Goal: Task Accomplishment & Management: Use online tool/utility

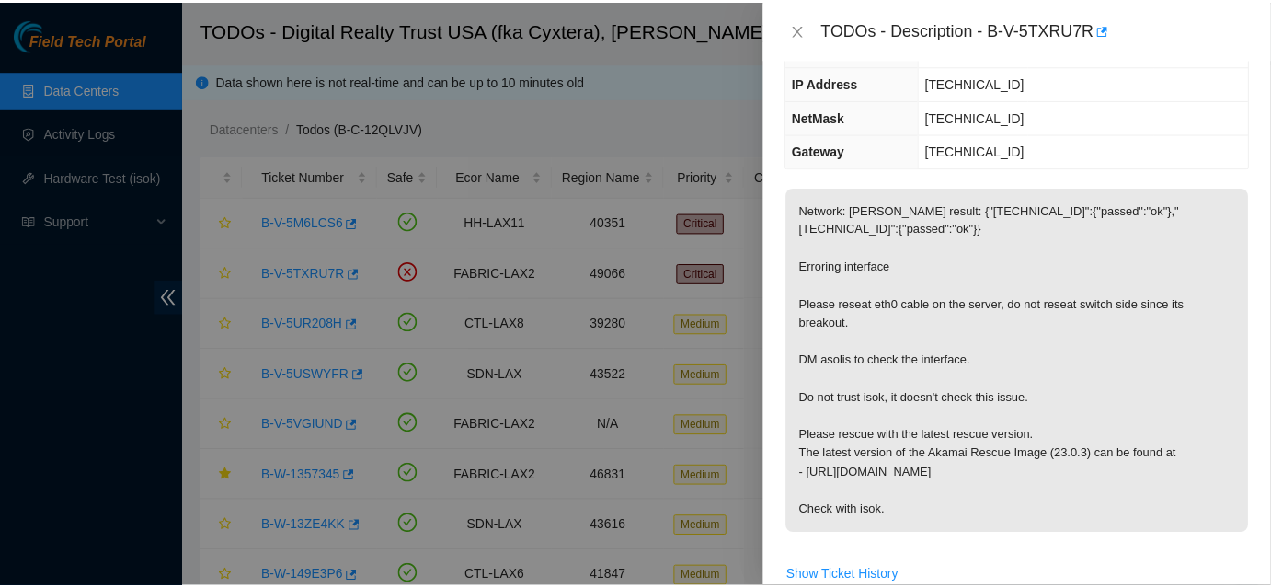
scroll to position [250, 0]
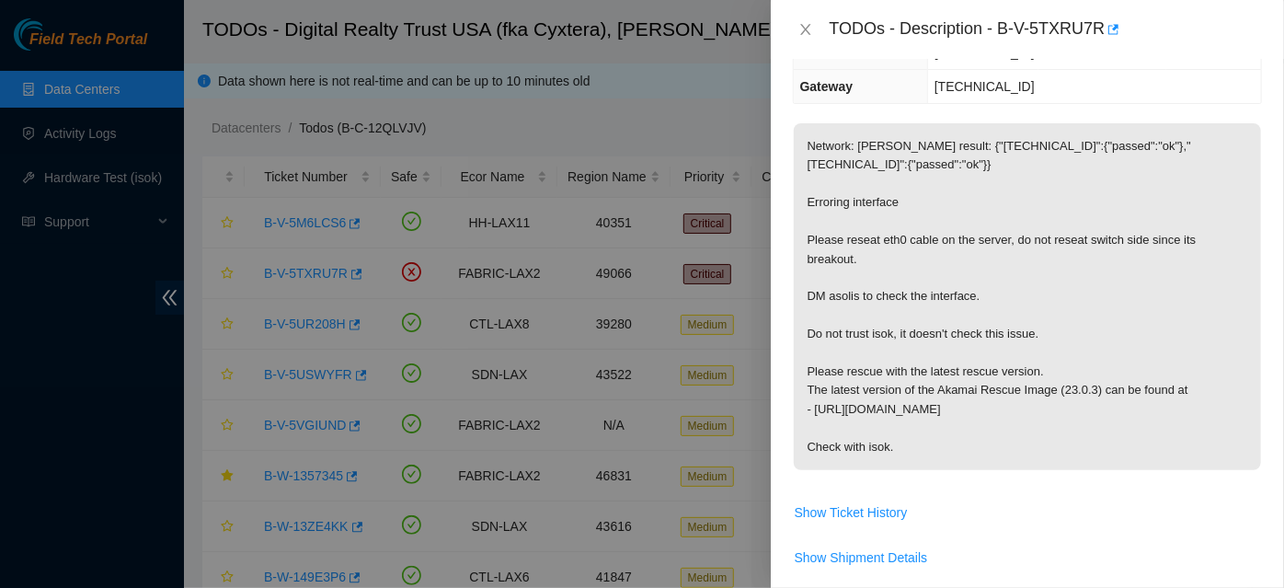
click at [1192, 123] on p "Network: [PERSON_NAME] result: {"[TECHNICAL_ID]":{"passed":"ok"},"[TECHNICAL_ID…" at bounding box center [1027, 296] width 467 height 347
click at [805, 29] on icon "close" at bounding box center [805, 29] width 10 height 11
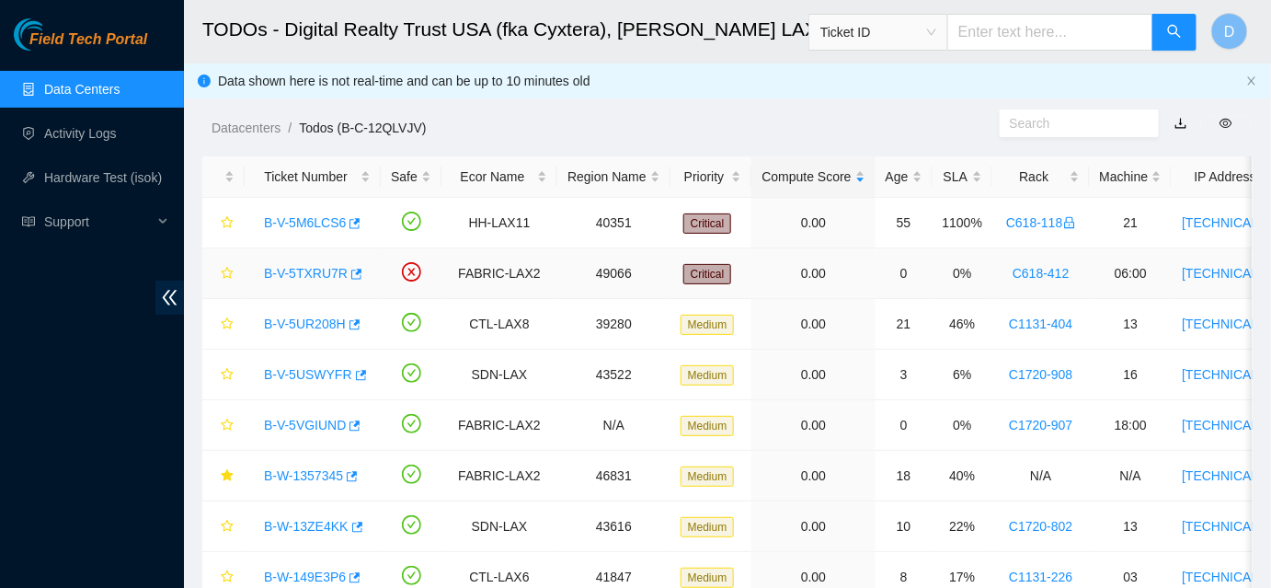
click at [306, 269] on link "B-V-5TXRU7R" at bounding box center [306, 273] width 84 height 15
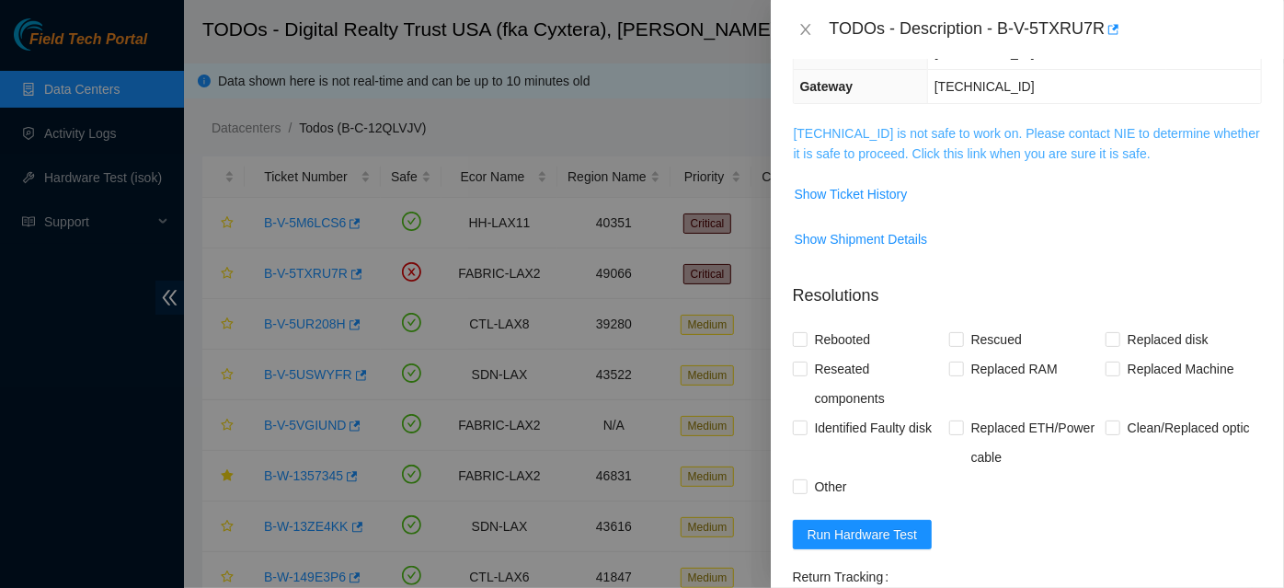
click at [974, 130] on link "[TECHNICAL_ID] is not safe to work on. Please contact NIE to determine whether …" at bounding box center [1027, 143] width 466 height 35
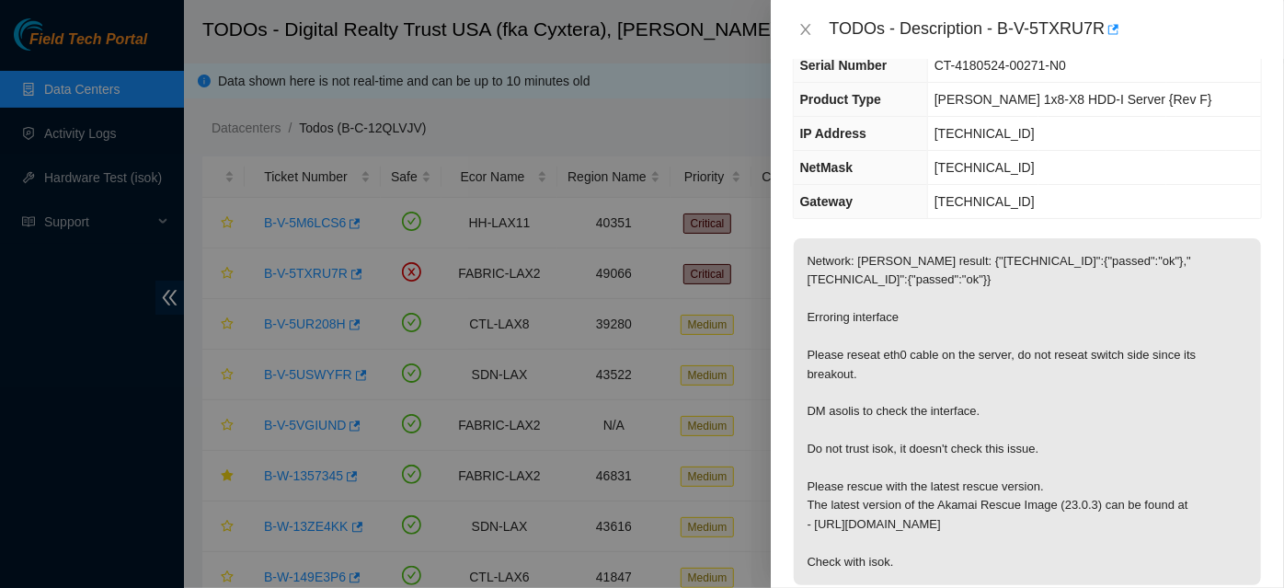
scroll to position [0, 0]
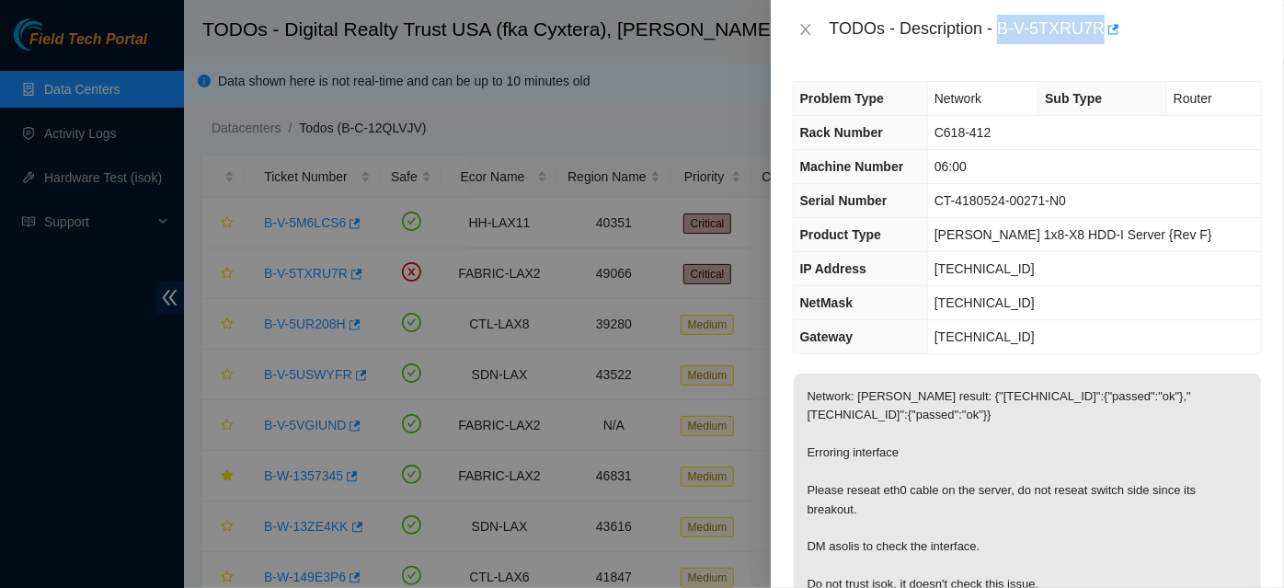
drag, startPoint x: 1001, startPoint y: 29, endPoint x: 1100, endPoint y: 25, distance: 98.5
click at [1100, 25] on div "TODOs - Description - B-V-5TXRU7R" at bounding box center [1045, 29] width 432 height 29
copy div "B-V-5TXRU7R"
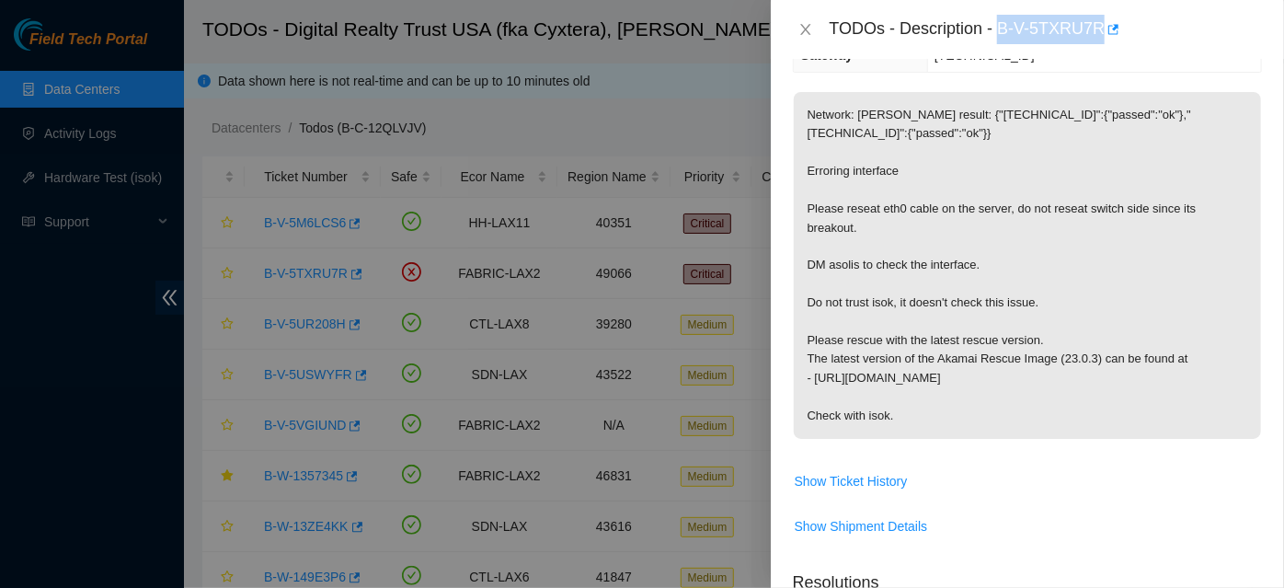
scroll to position [669, 0]
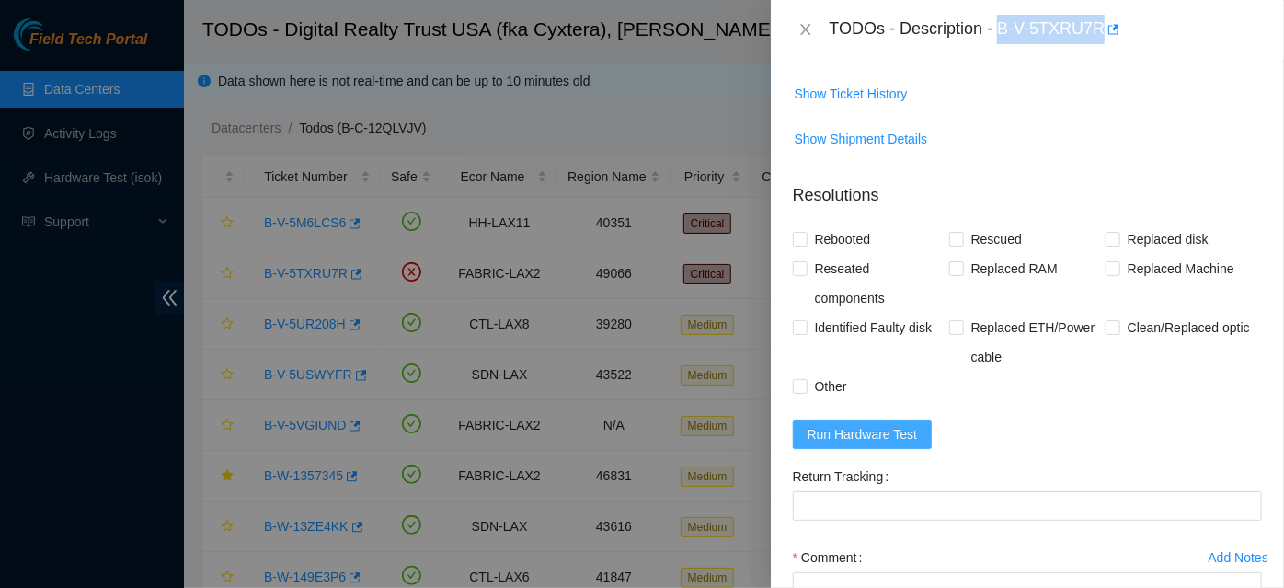
click at [914, 429] on button "Run Hardware Test" at bounding box center [863, 433] width 140 height 29
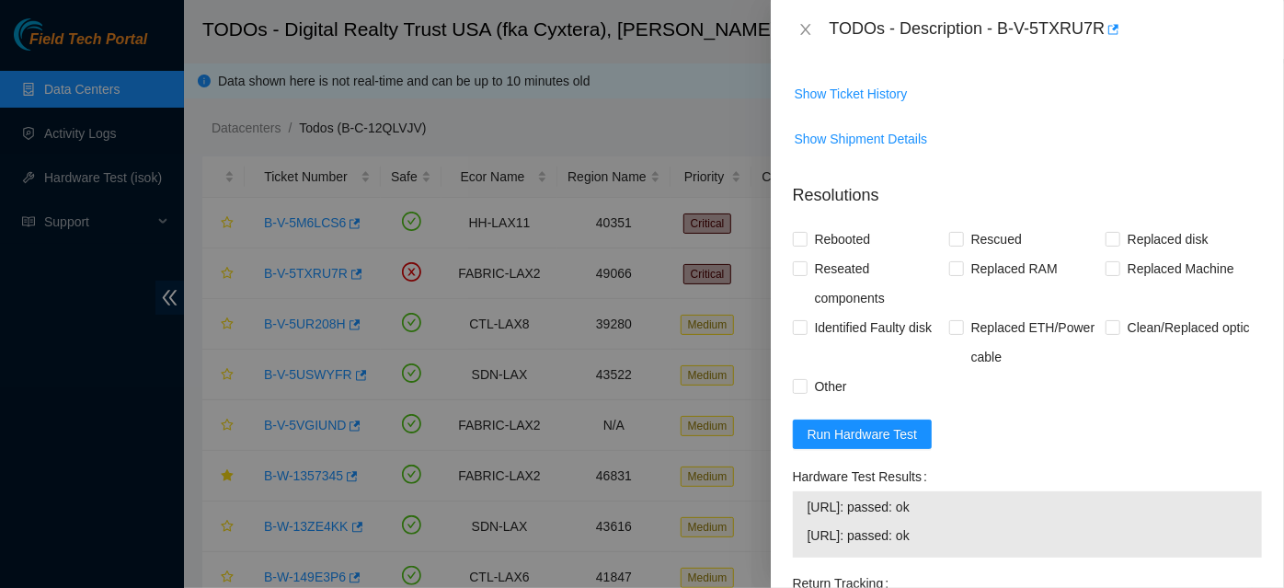
drag, startPoint x: 67, startPoint y: 348, endPoint x: 96, endPoint y: 340, distance: 29.4
click at [67, 348] on div at bounding box center [642, 294] width 1284 height 588
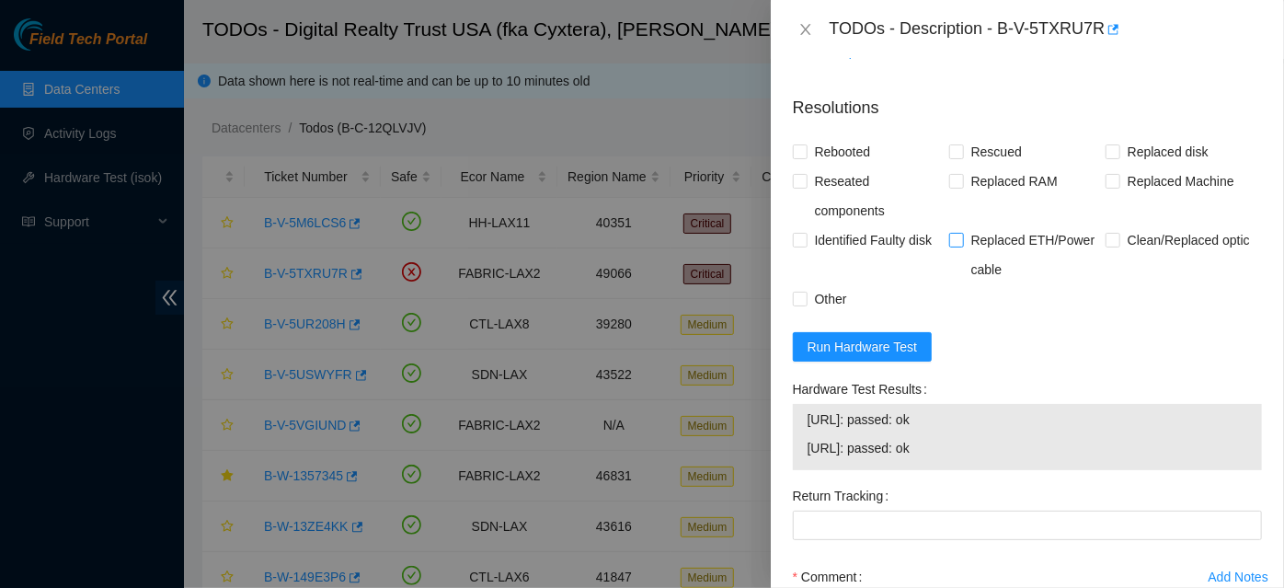
scroll to position [920, 0]
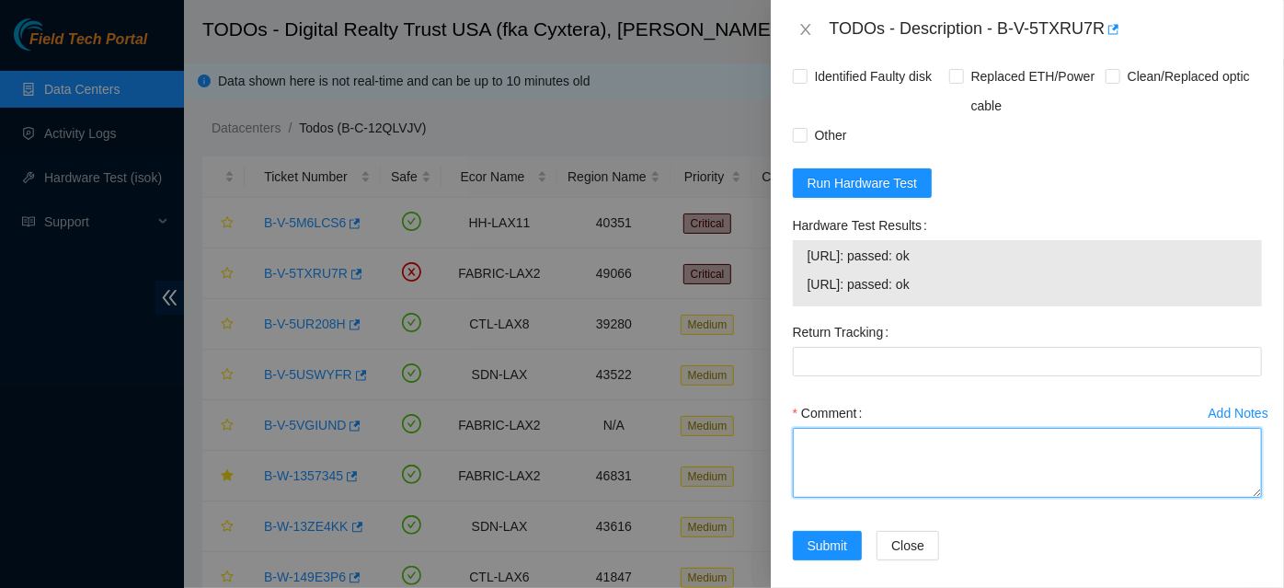
click at [910, 441] on textarea "Comment" at bounding box center [1027, 463] width 469 height 70
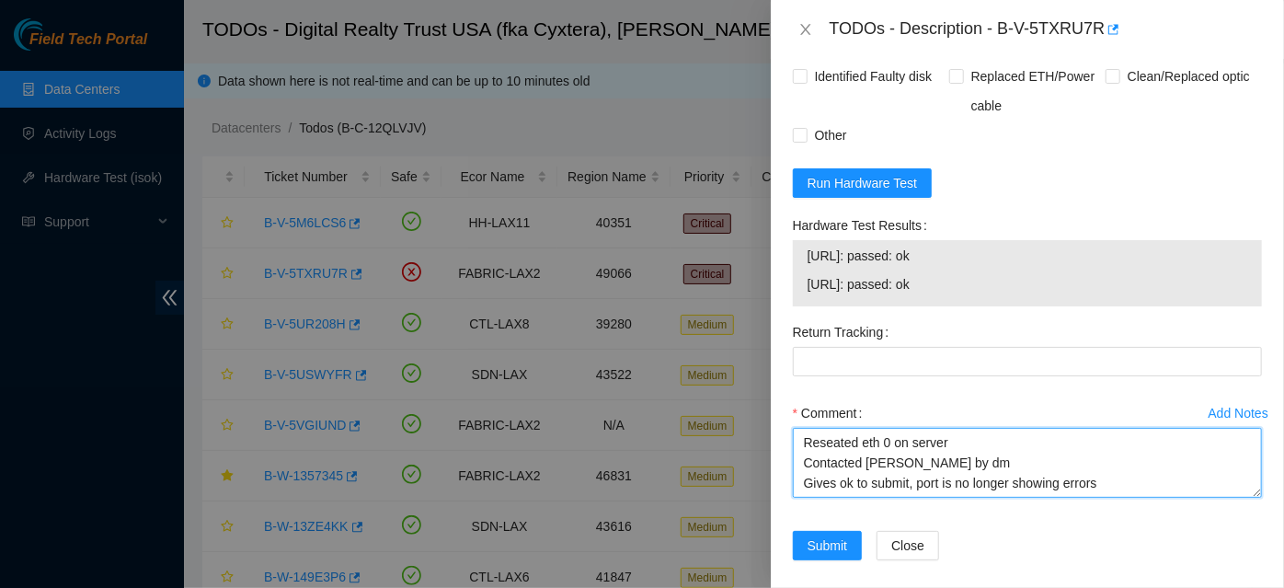
type textarea "Reseated eth 0 on server Contacted [PERSON_NAME] by dm Gives ok to submit, port…"
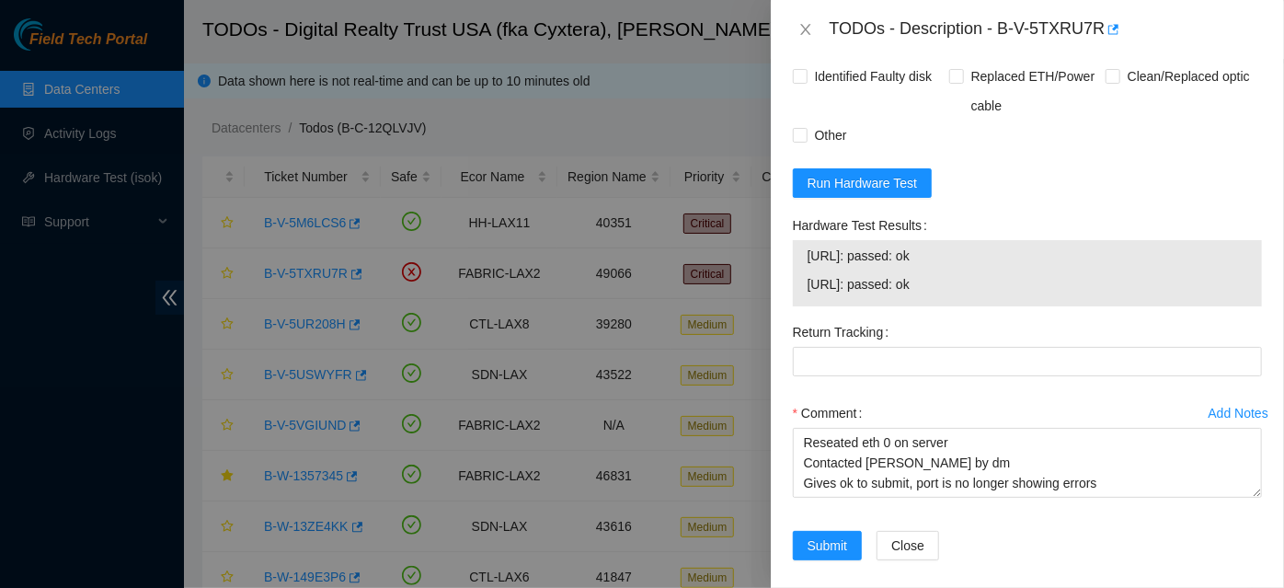
drag, startPoint x: 907, startPoint y: 571, endPoint x: 892, endPoint y: 524, distance: 49.2
click at [906, 570] on div "Close" at bounding box center [929, 556] width 121 height 51
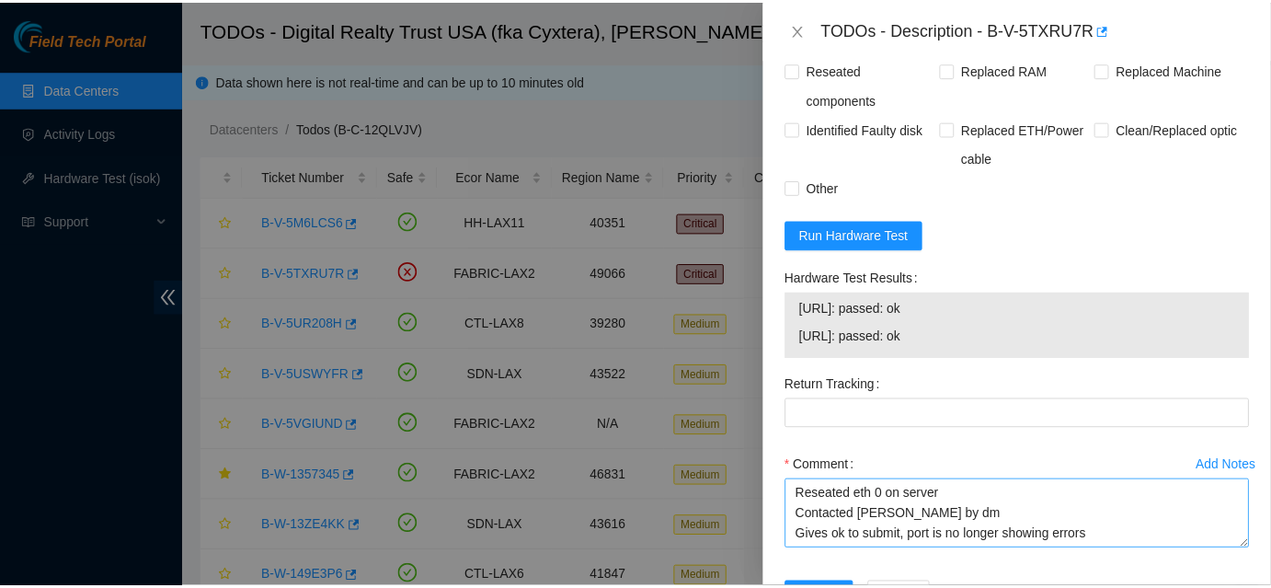
scroll to position [933, 0]
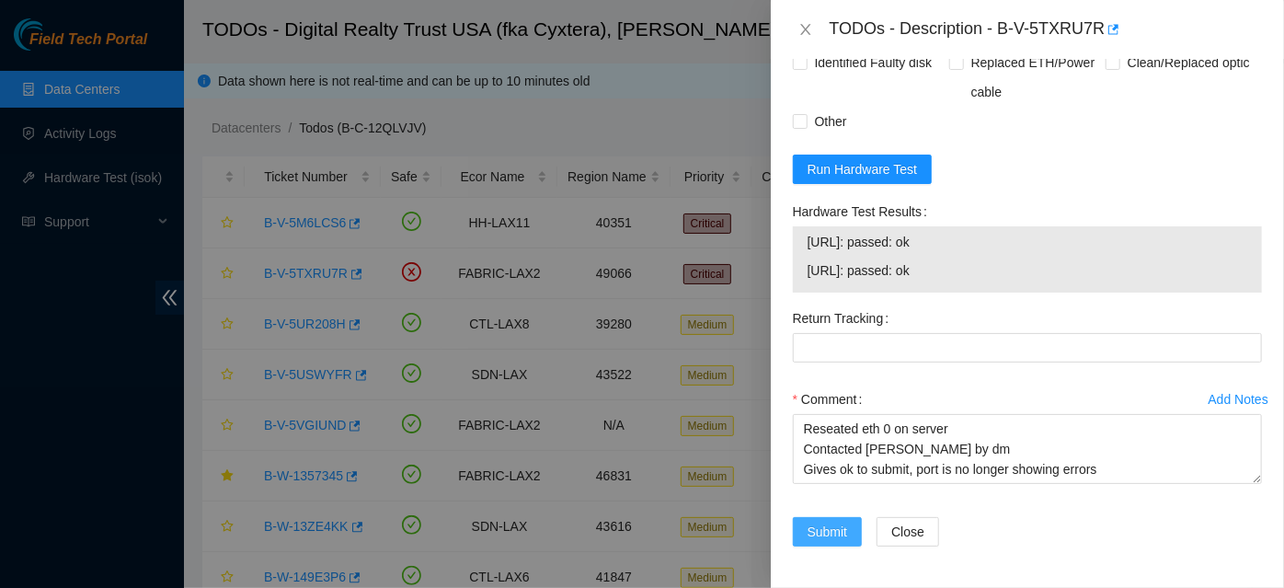
click at [820, 525] on span "Submit" at bounding box center [827, 531] width 40 height 20
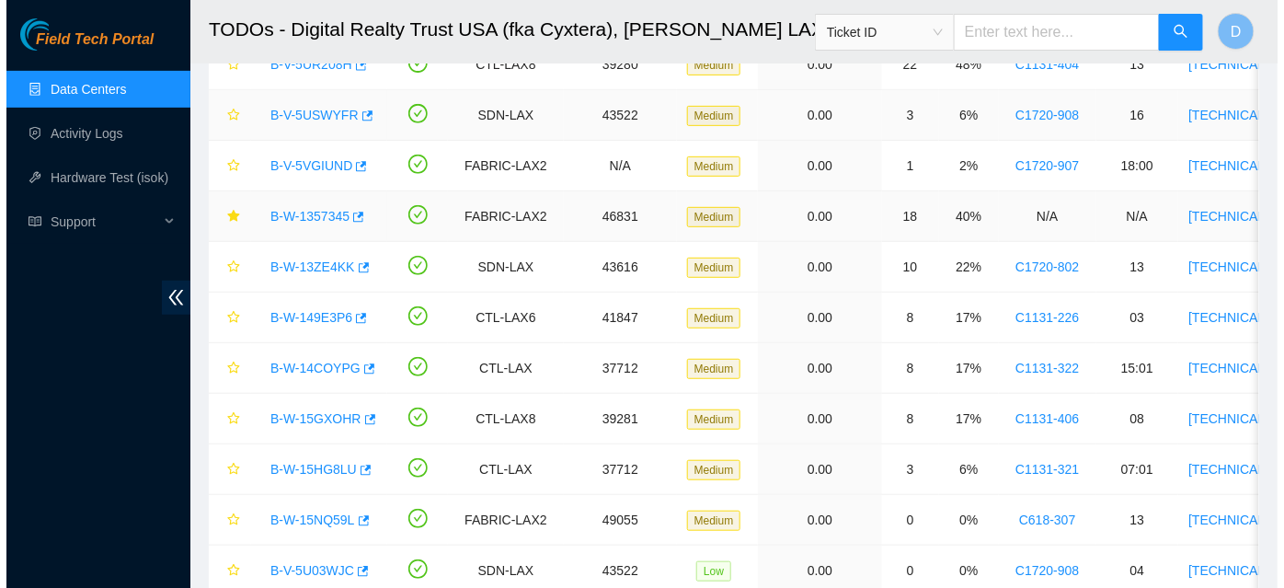
scroll to position [166, 0]
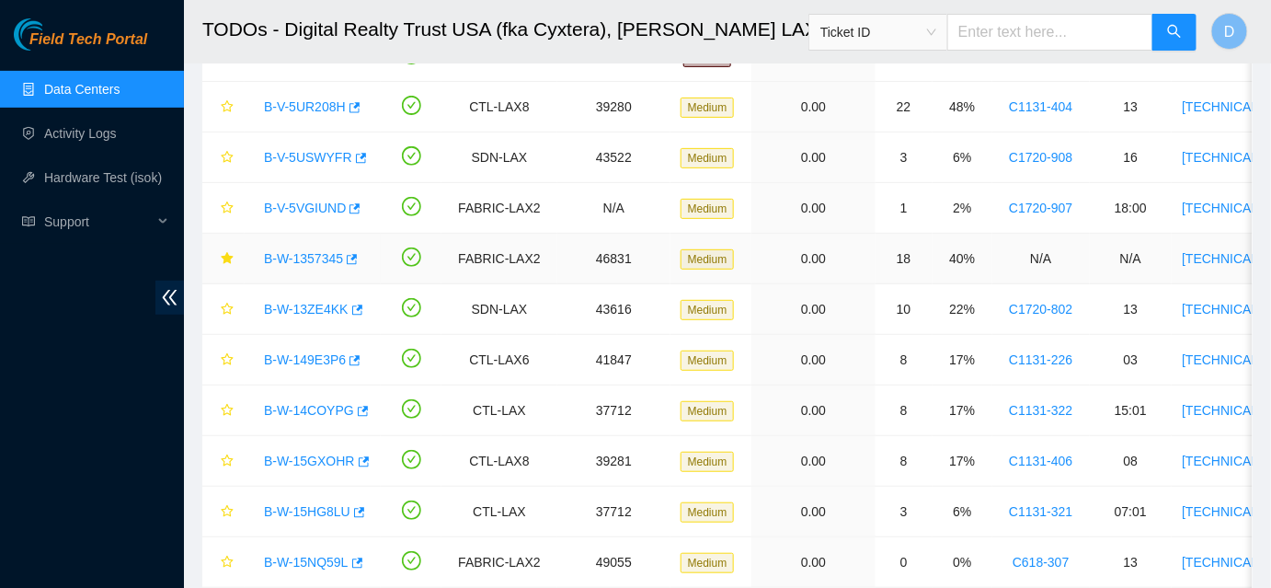
click at [284, 257] on link "B-W-1357345" at bounding box center [303, 258] width 79 height 15
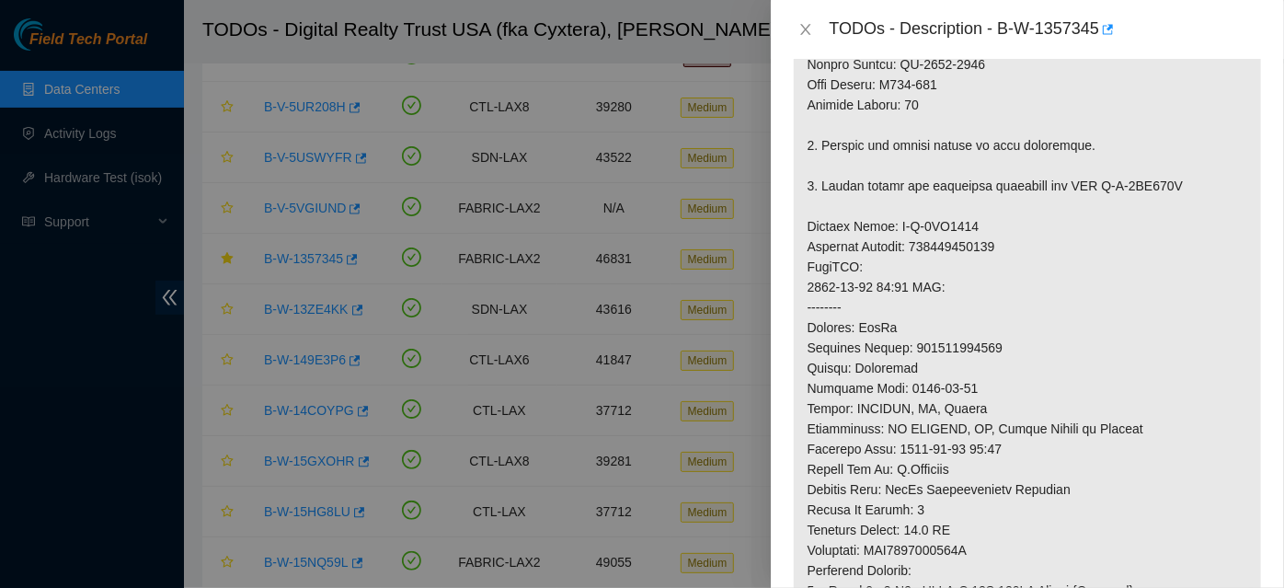
scroll to position [660, 0]
